Goal: Task Accomplishment & Management: Complete application form

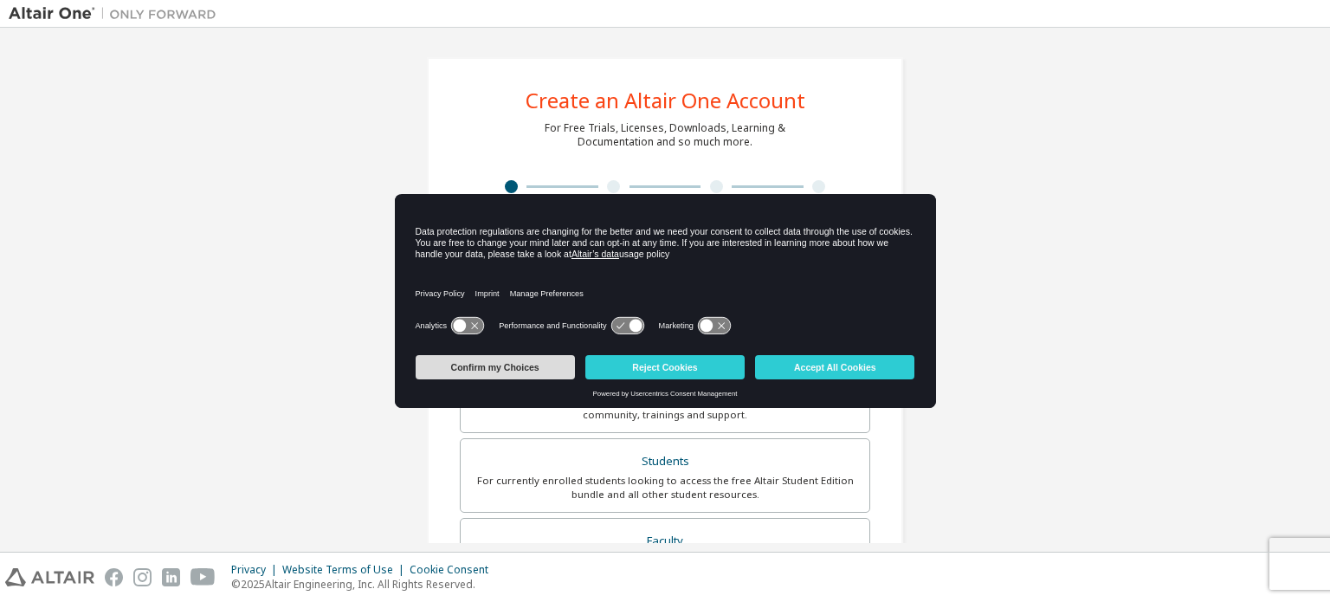
click at [481, 359] on button "Confirm my Choices" at bounding box center [495, 367] width 159 height 24
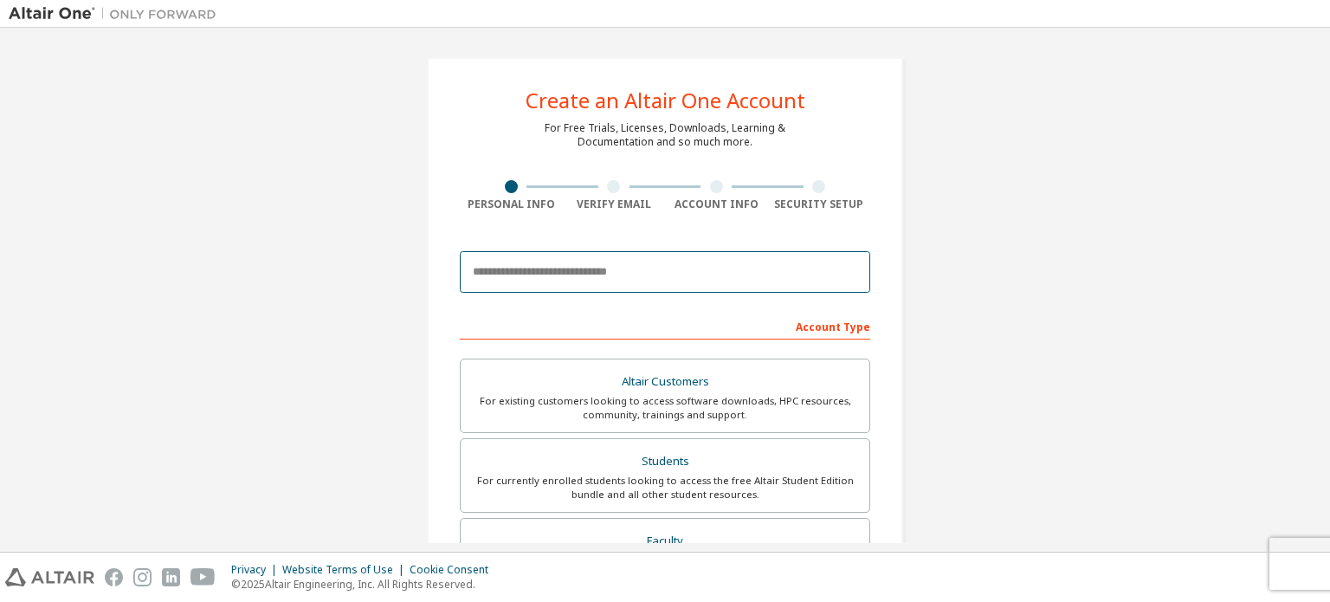
click at [523, 278] on input "email" at bounding box center [665, 272] width 410 height 42
type input "**********"
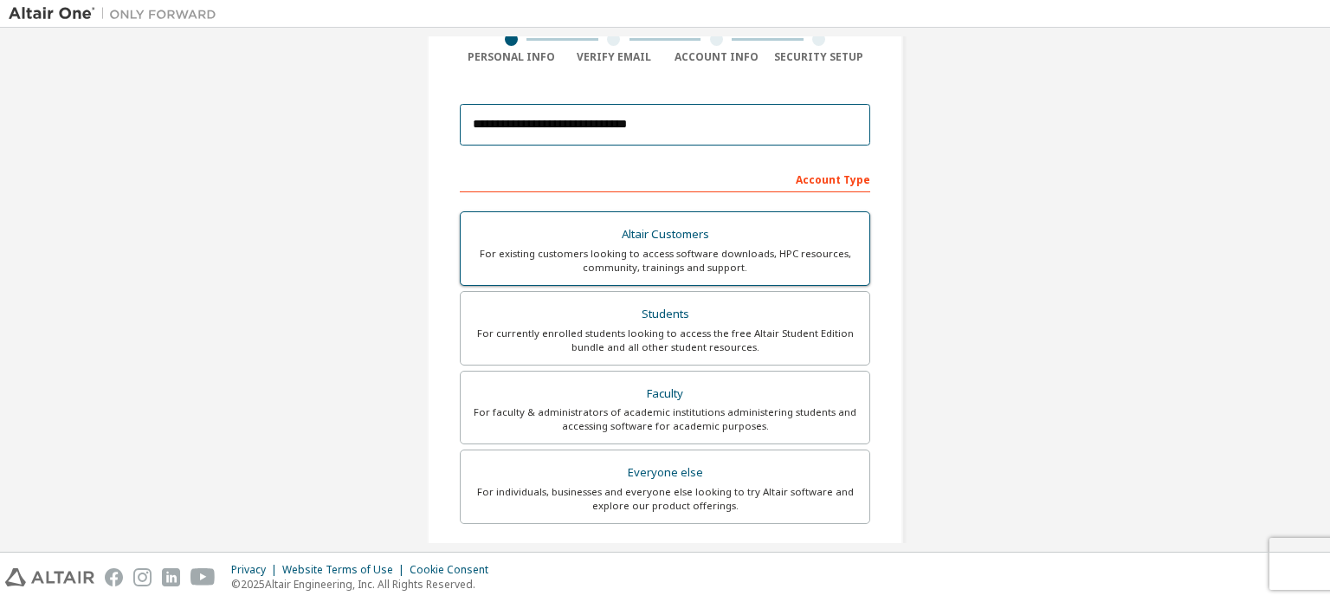
scroll to position [173, 0]
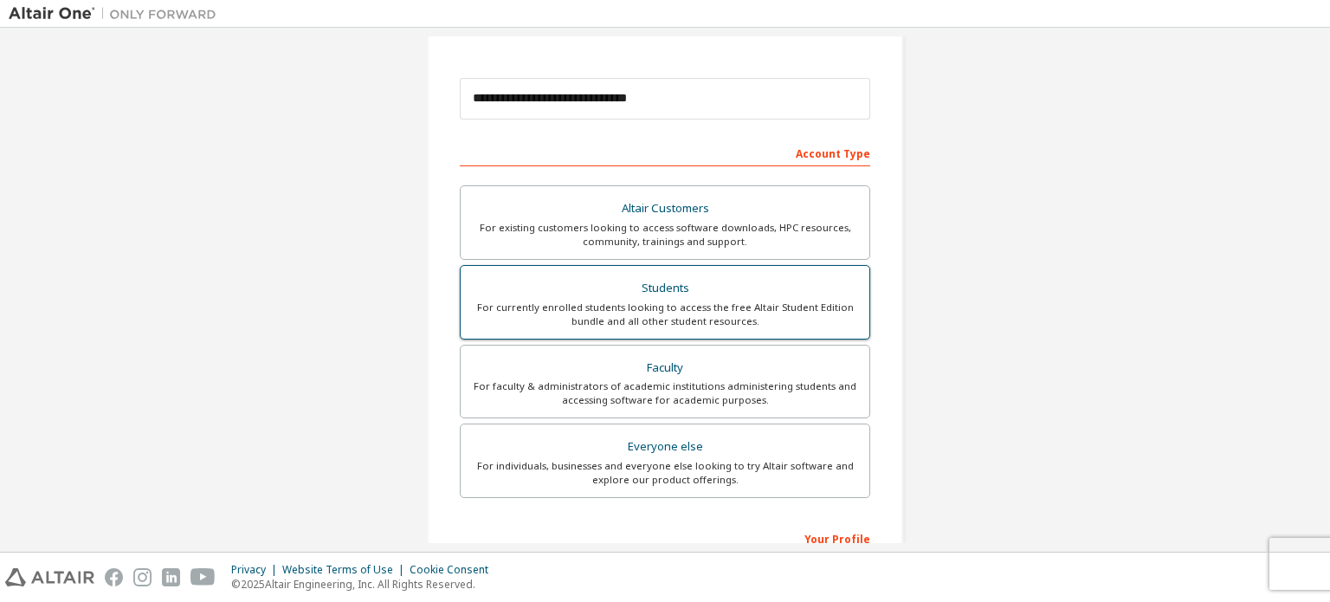
click at [643, 309] on div "For currently enrolled students looking to access the free Altair Student Editi…" at bounding box center [665, 315] width 388 height 28
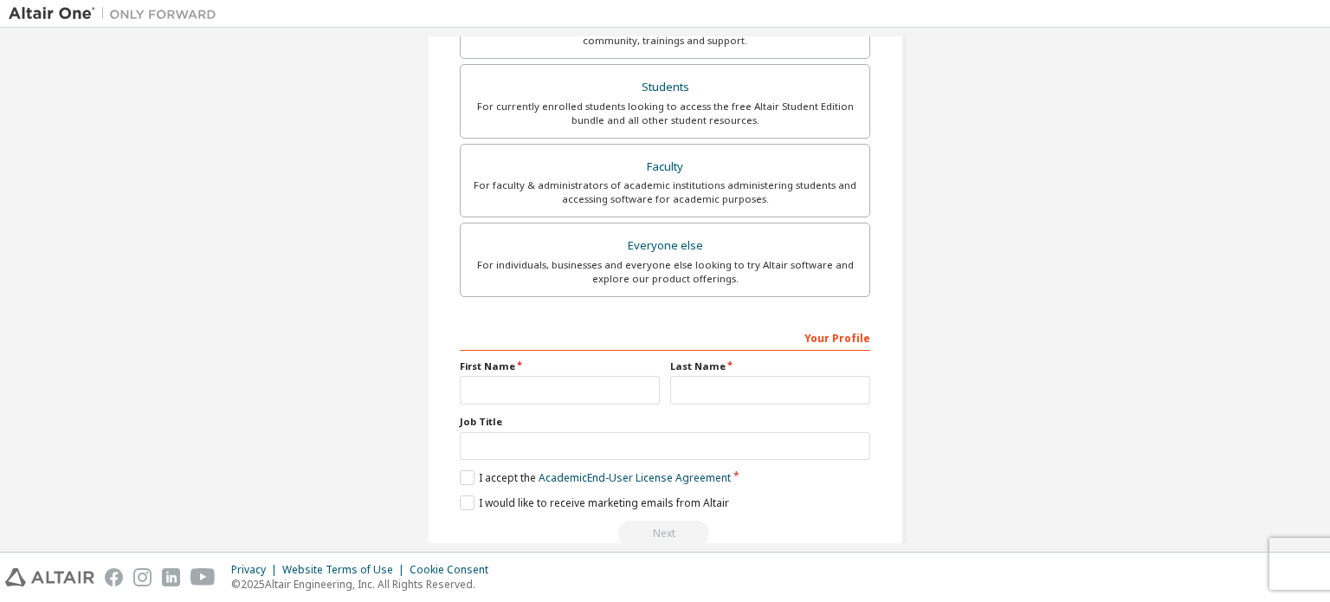
scroll to position [406, 0]
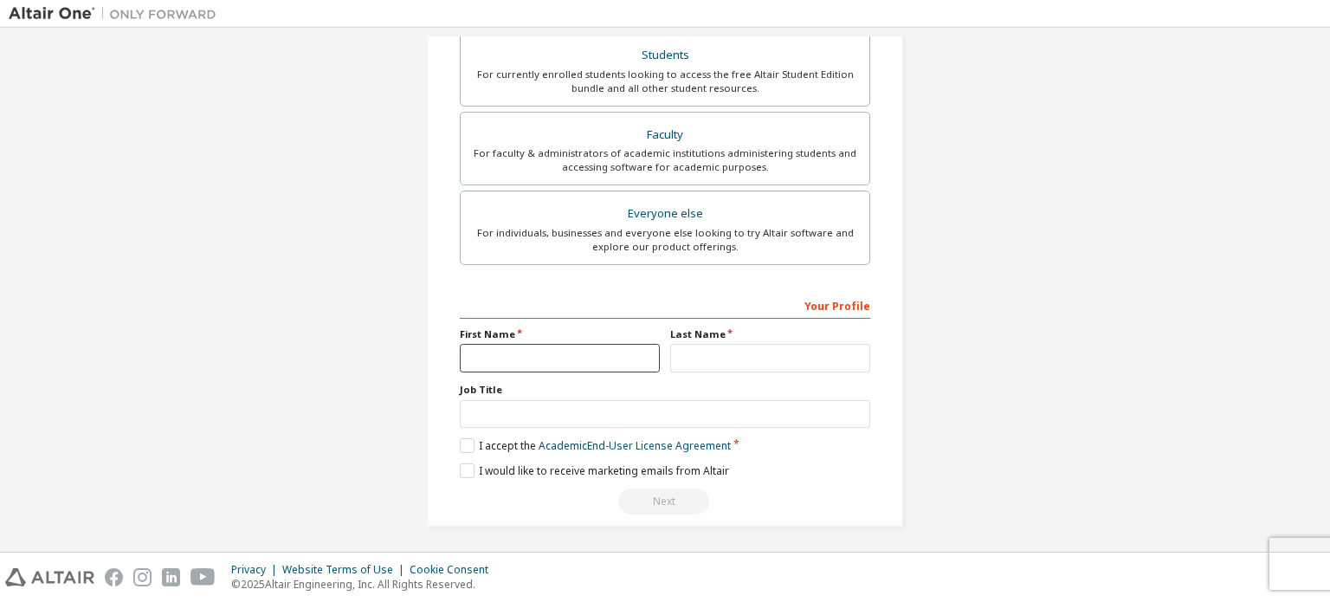
click at [598, 344] on input "text" at bounding box center [560, 358] width 200 height 29
type input "********"
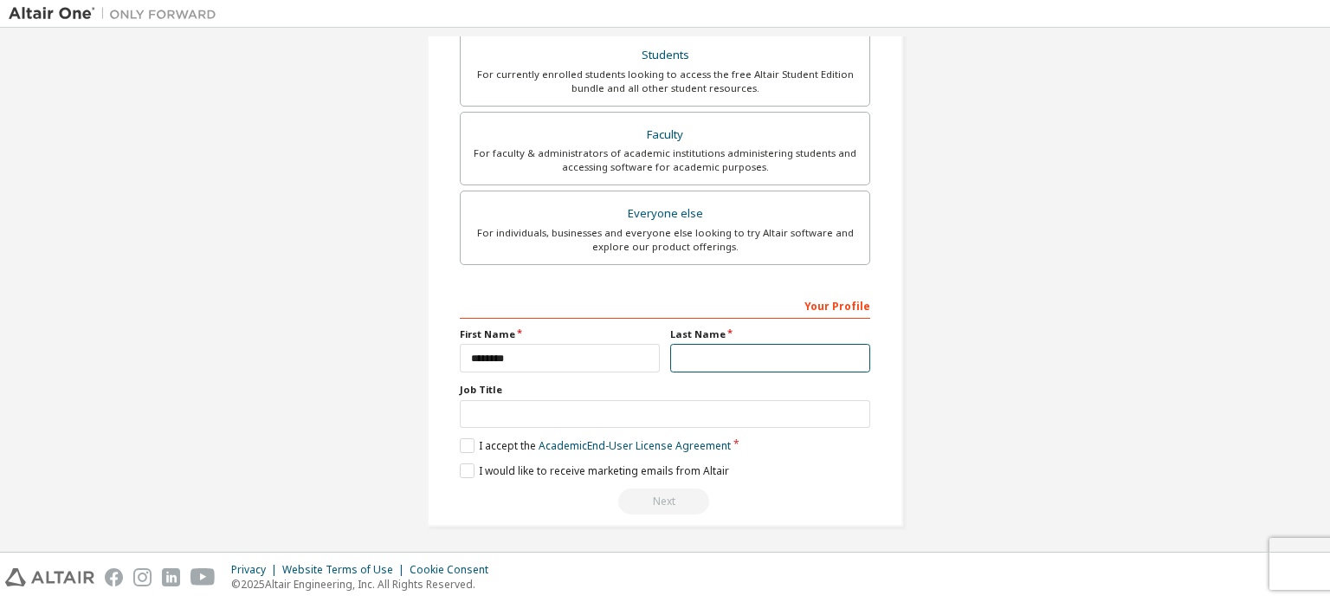
click at [719, 355] on input "text" at bounding box center [770, 358] width 200 height 29
type input "*****"
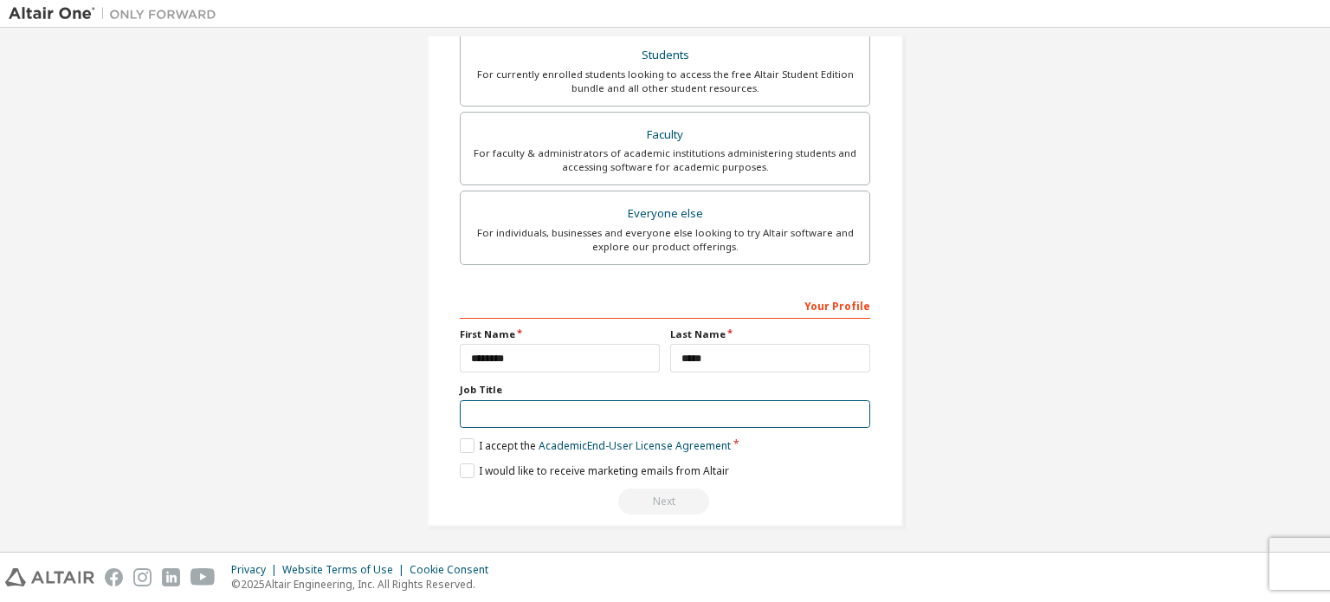
click at [666, 400] on input "text" at bounding box center [665, 414] width 410 height 29
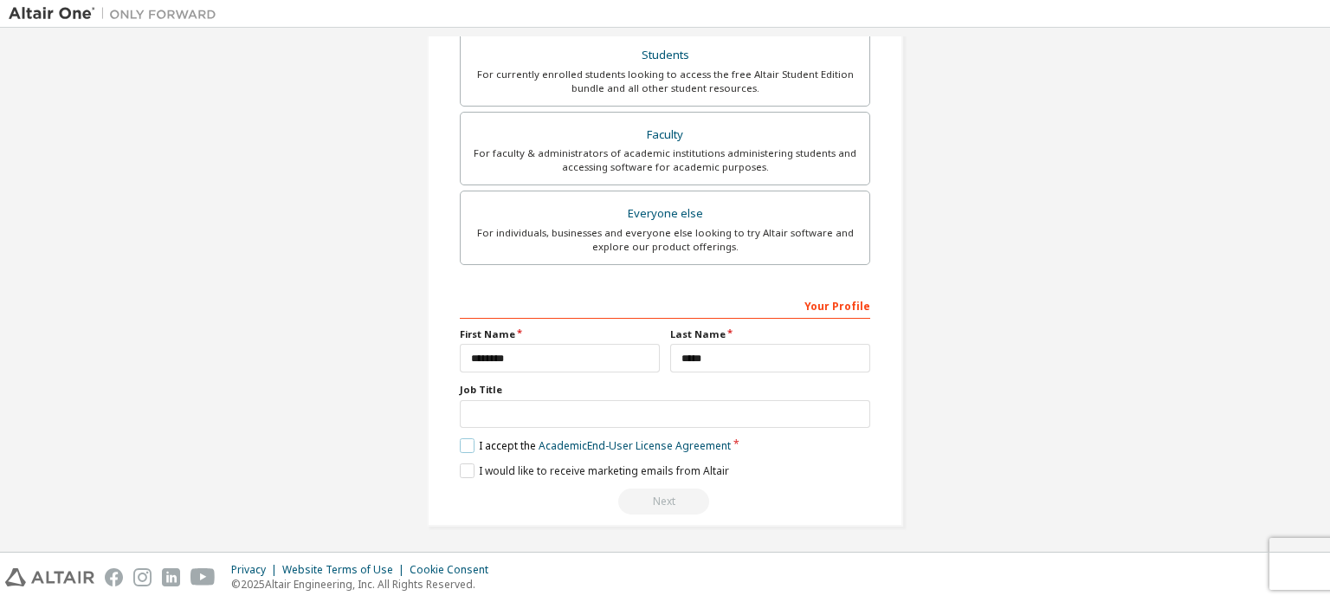
click at [465, 438] on label "I accept the Academic End-User License Agreement" at bounding box center [595, 445] width 271 height 15
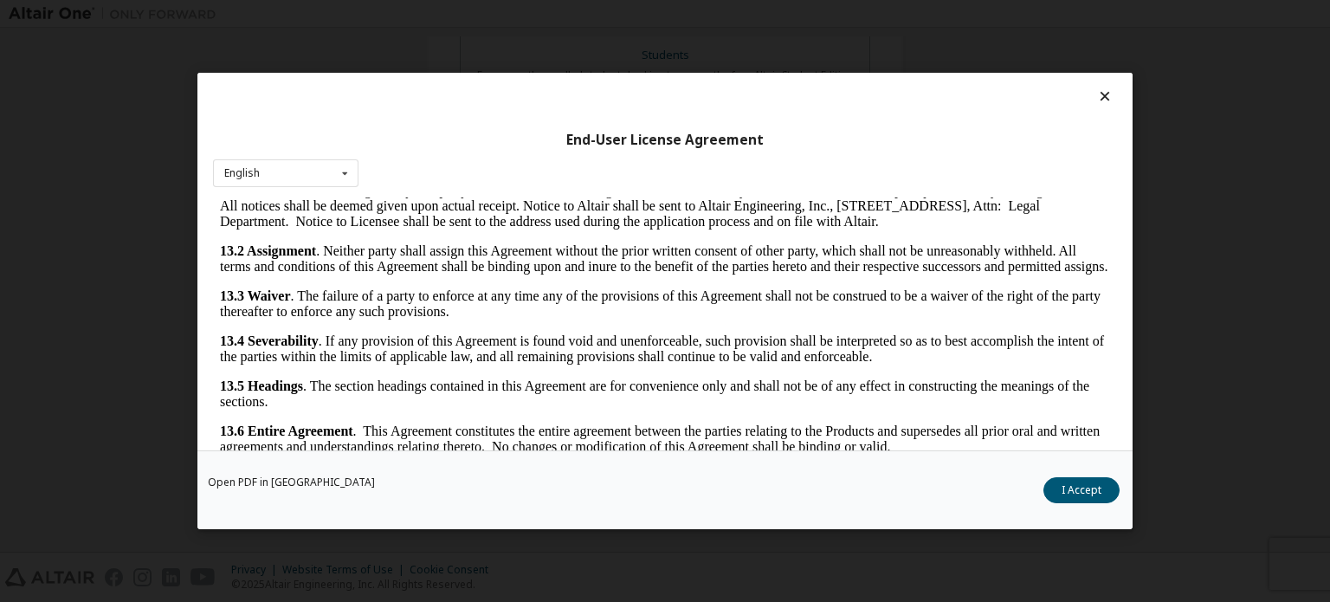
scroll to position [2906, 0]
click at [1070, 499] on button "I Accept" at bounding box center [1082, 490] width 76 height 26
click at [1070, 499] on div "**********" at bounding box center [665, 88] width 1313 height 917
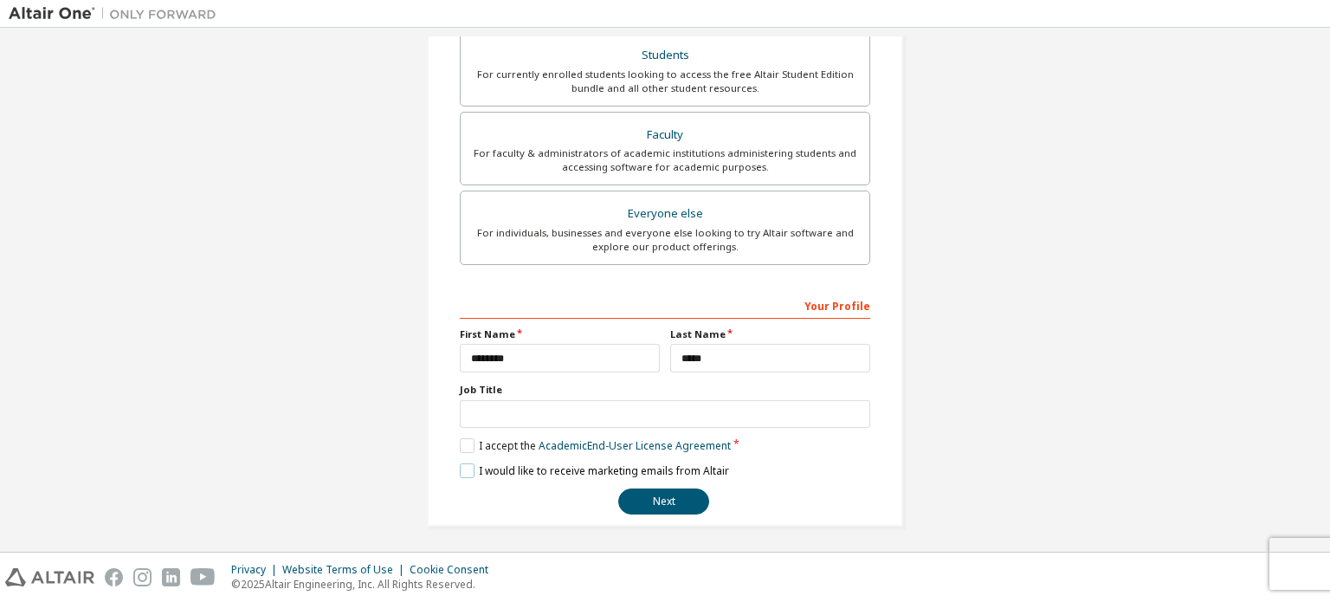
click at [587, 463] on label "I would like to receive marketing emails from Altair" at bounding box center [594, 470] width 269 height 15
click at [591, 474] on label "I would like to receive marketing emails from Altair" at bounding box center [594, 470] width 269 height 15
click at [460, 467] on label "I would like to receive marketing emails from Altair" at bounding box center [594, 470] width 269 height 15
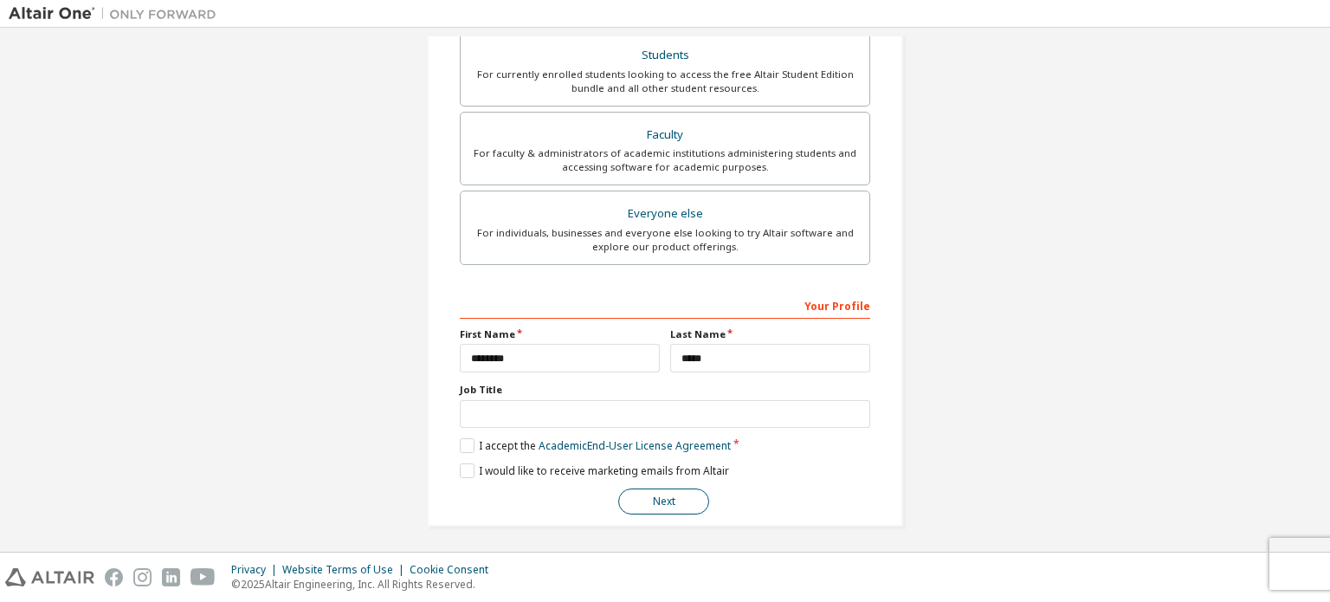
click at [655, 488] on button "Next" at bounding box center [663, 501] width 91 height 26
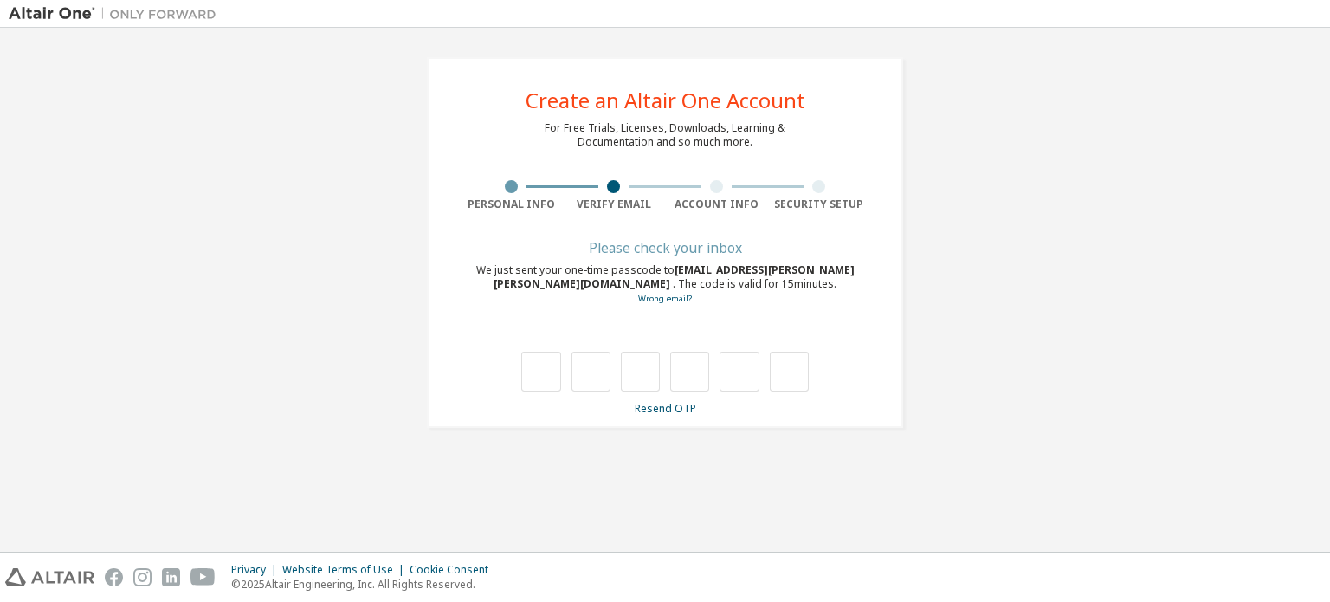
scroll to position [0, 0]
click at [540, 372] on input "text" at bounding box center [540, 372] width 39 height 40
drag, startPoint x: 535, startPoint y: 370, endPoint x: 531, endPoint y: 378, distance: 9.7
type input "*"
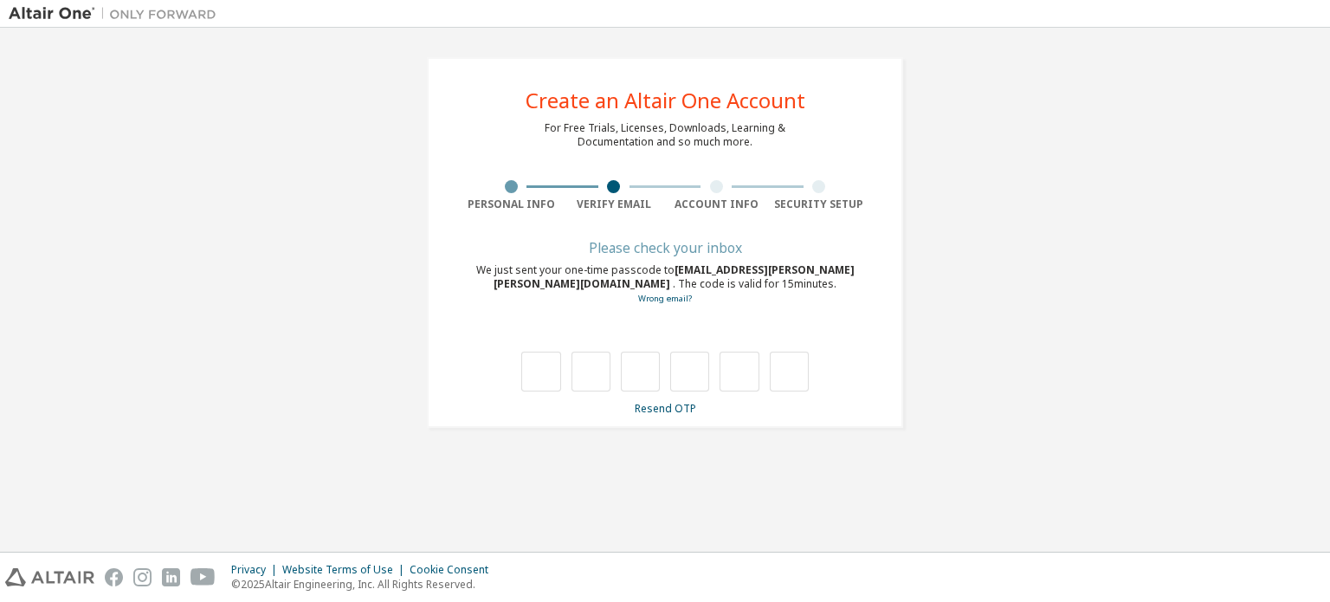
type input "*"
